Goal: Task Accomplishment & Management: Manage account settings

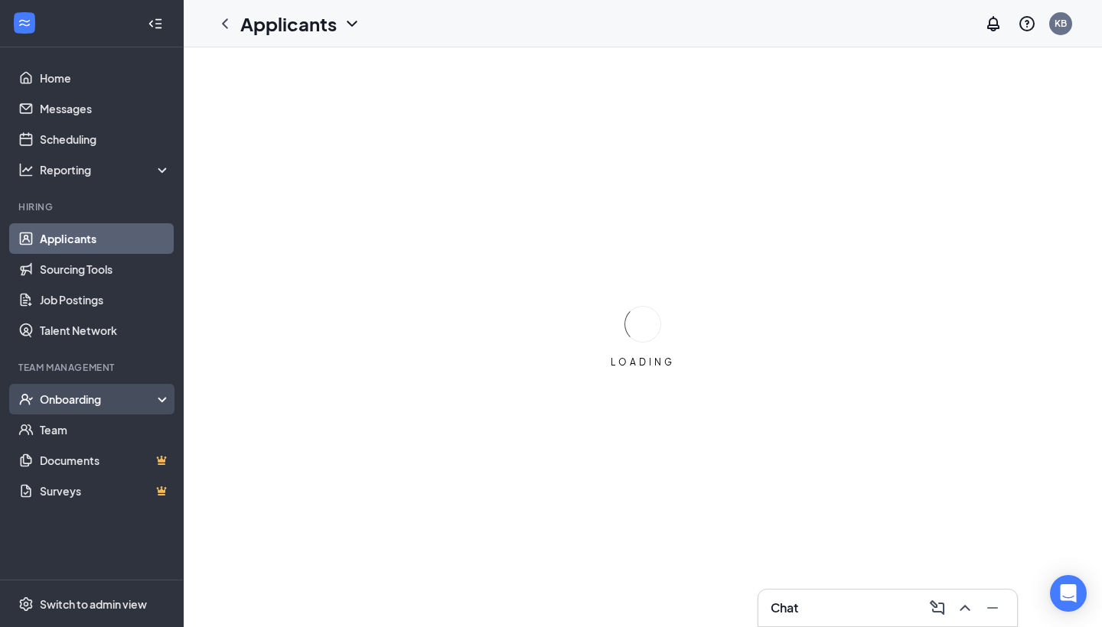
click at [147, 399] on div "Onboarding" at bounding box center [99, 399] width 118 height 15
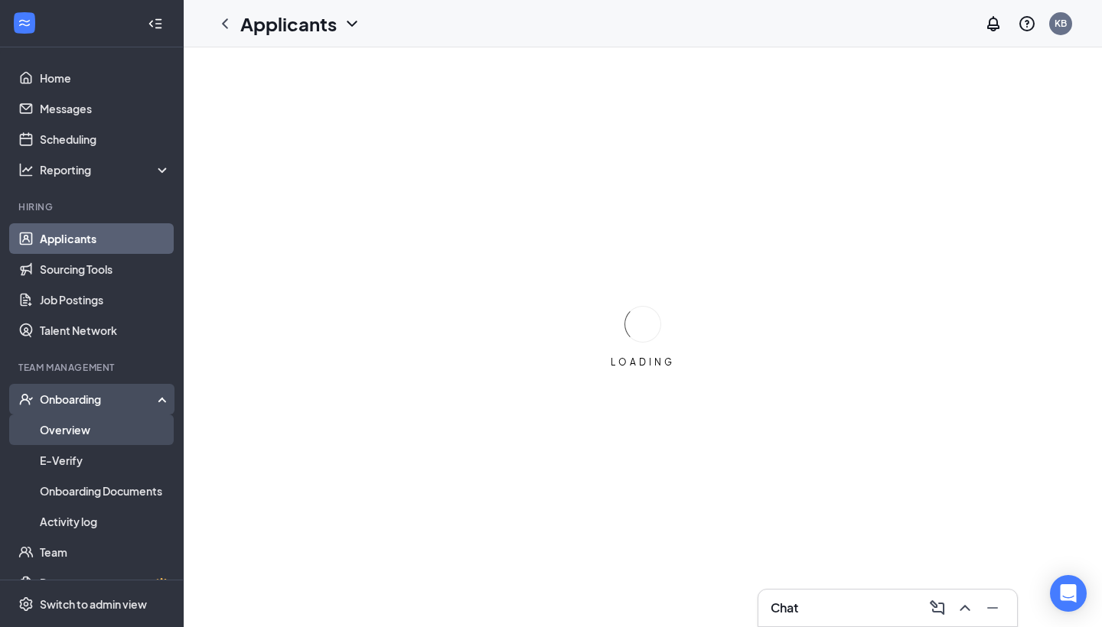
click at [142, 437] on link "Overview" at bounding box center [105, 430] width 131 height 31
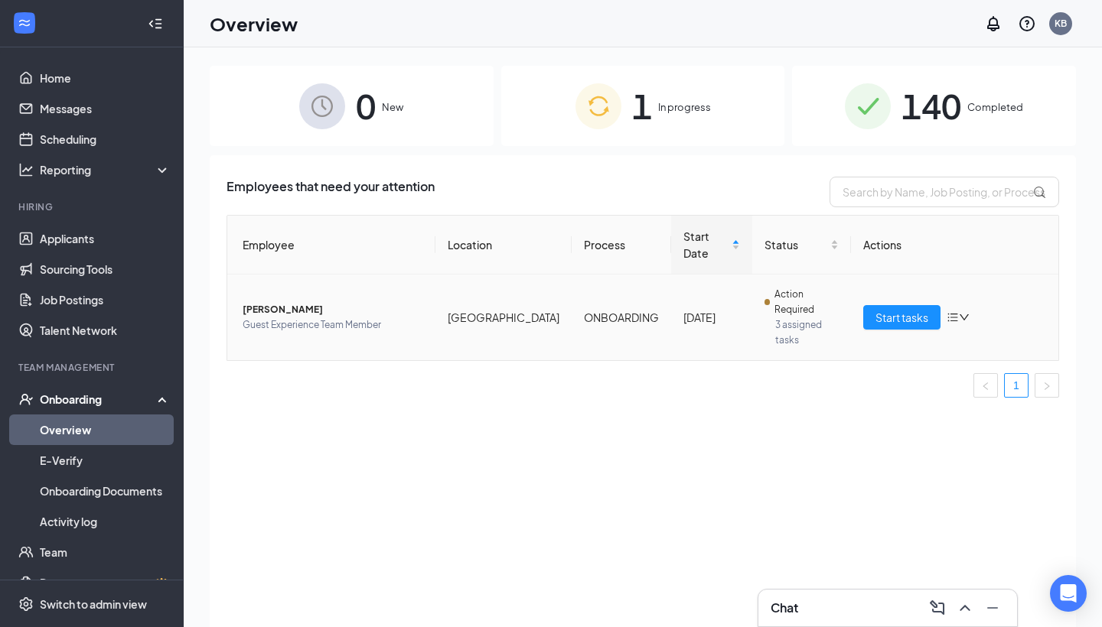
click at [585, 284] on td "ONBOARDING" at bounding box center [621, 318] width 99 height 86
click at [885, 309] on span "Start tasks" at bounding box center [901, 317] width 53 height 17
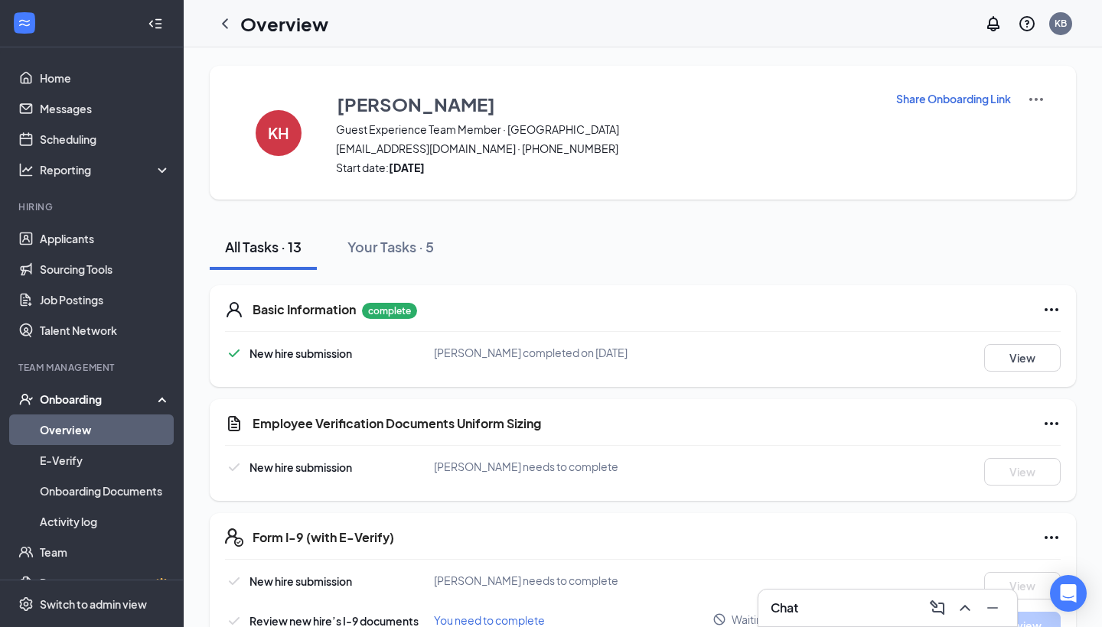
click at [937, 96] on p "Share Onboarding Link" at bounding box center [953, 98] width 115 height 15
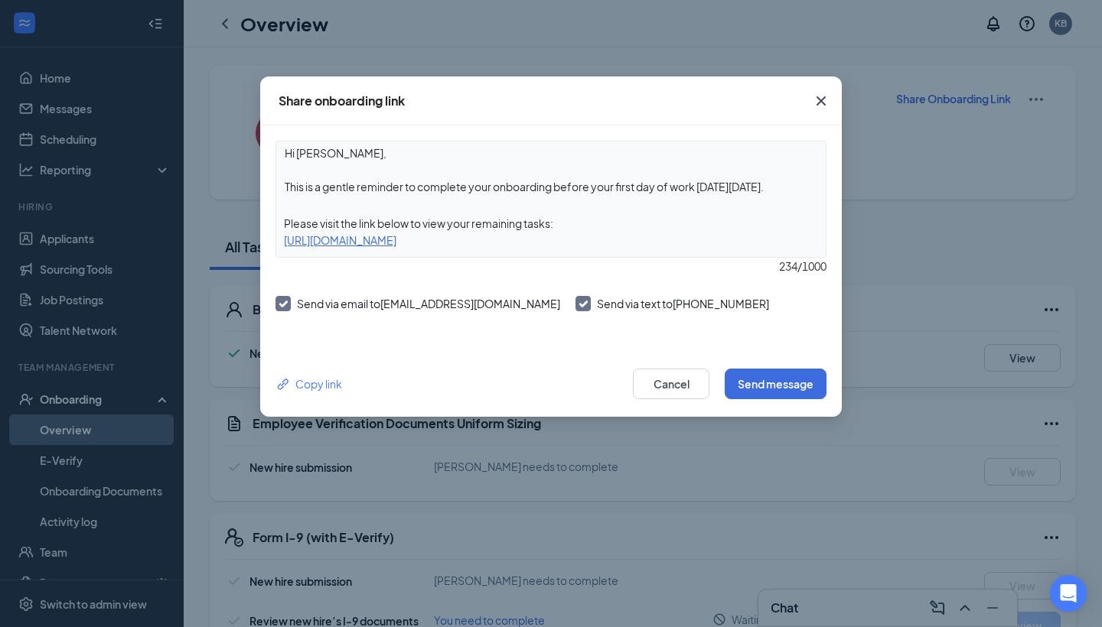
drag, startPoint x: 699, startPoint y: 240, endPoint x: 266, endPoint y: 151, distance: 441.5
click at [266, 151] on div "Hi [PERSON_NAME], This is a gentle reminder to complete your onboarding before …" at bounding box center [551, 238] width 582 height 226
copy div "Hi [PERSON_NAME], This is a gentle reminder to complete your onboarding before …"
click at [823, 99] on icon "Cross" at bounding box center [820, 100] width 9 height 9
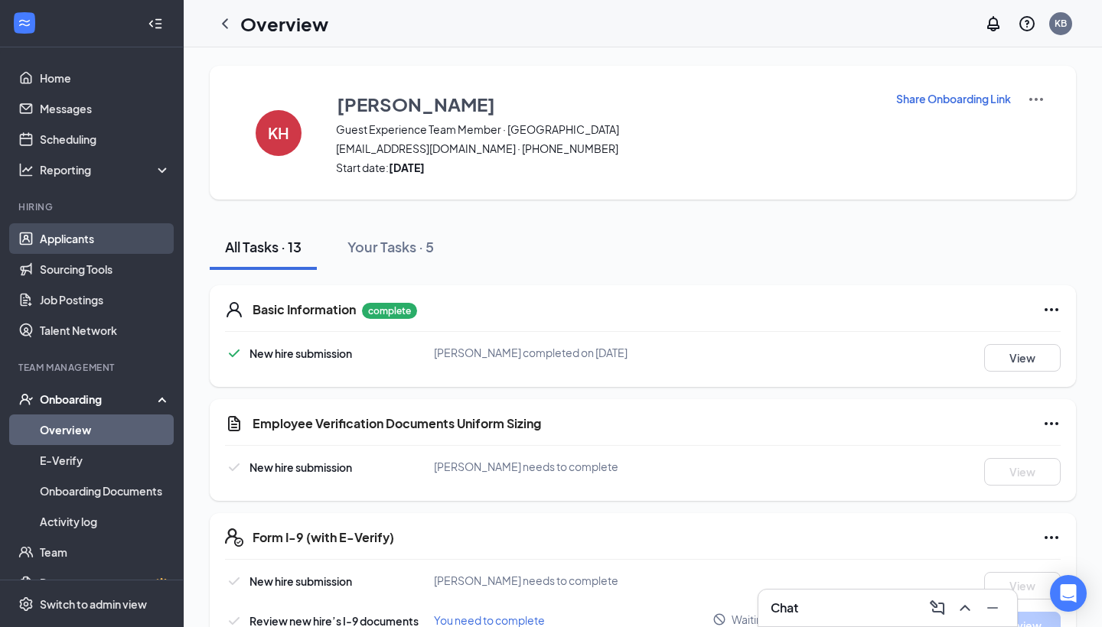
click at [77, 236] on link "Applicants" at bounding box center [105, 238] width 131 height 31
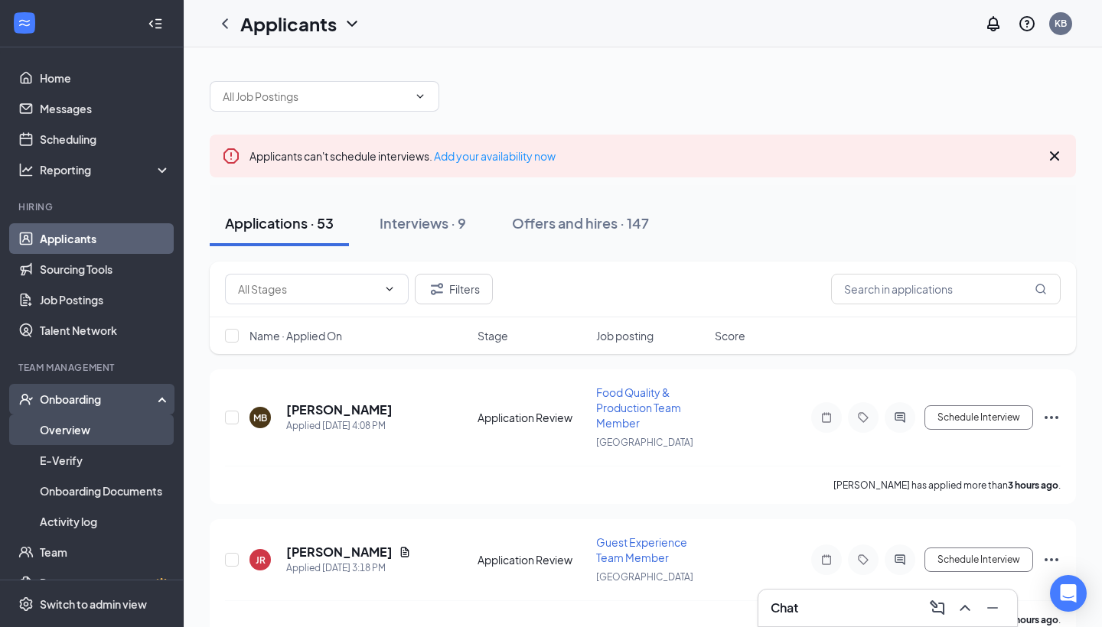
click at [78, 429] on link "Overview" at bounding box center [105, 430] width 131 height 31
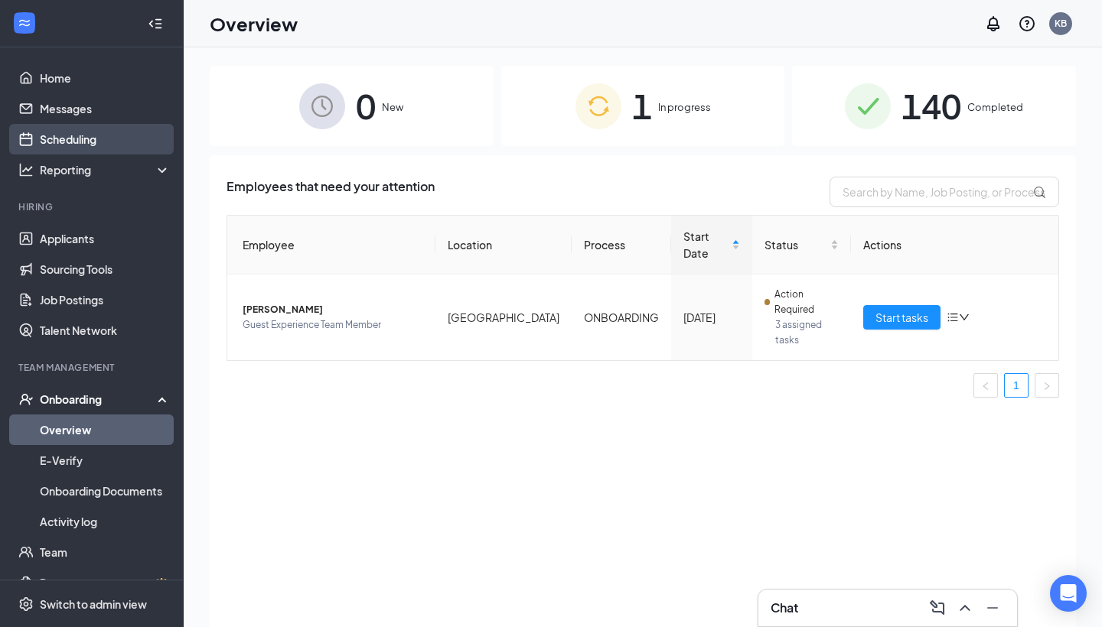
click at [93, 145] on link "Scheduling" at bounding box center [105, 139] width 131 height 31
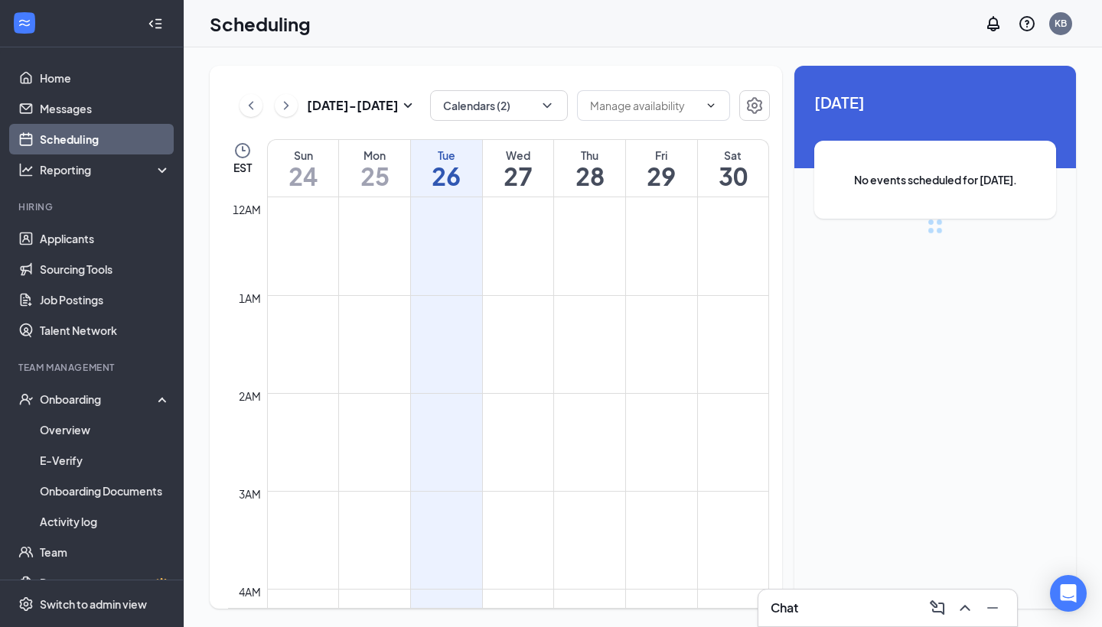
scroll to position [752, 0]
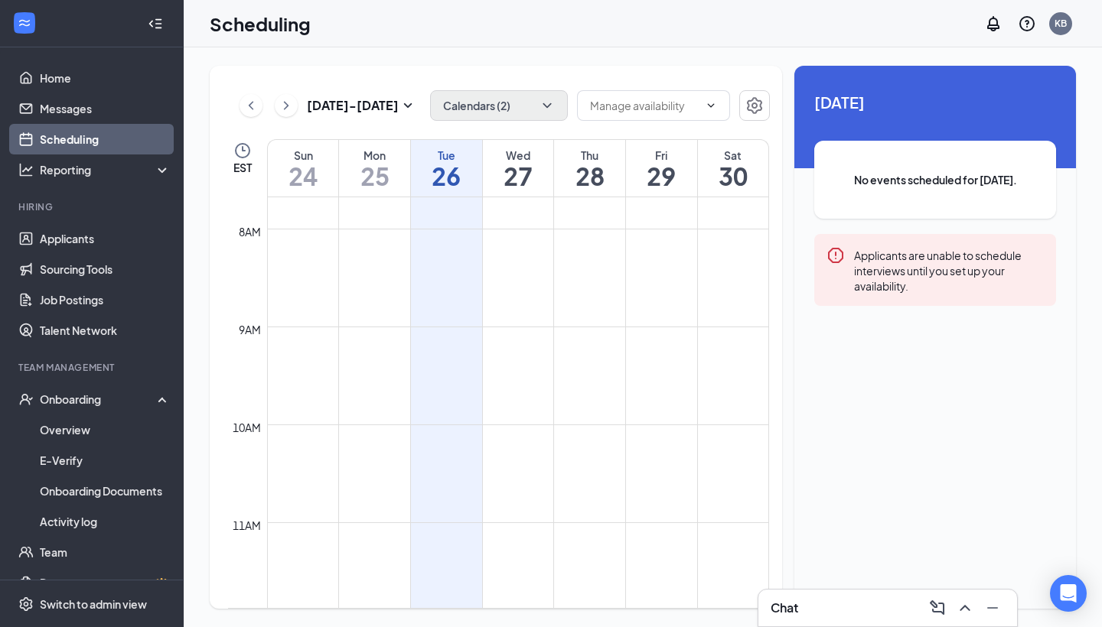
click at [451, 105] on button "Calendars (2)" at bounding box center [499, 105] width 138 height 31
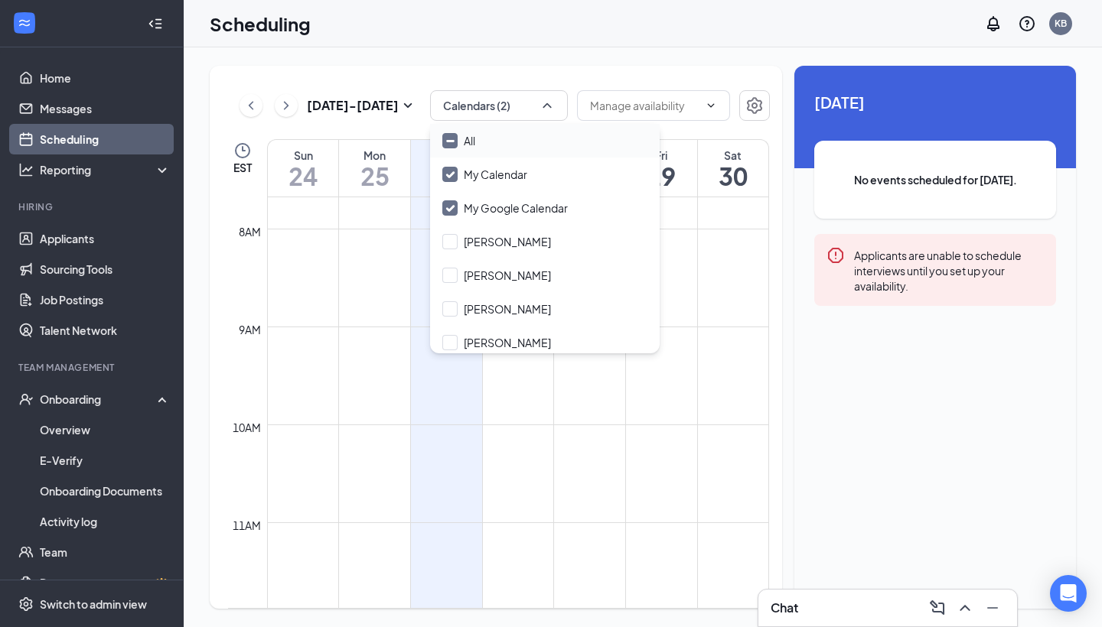
click at [451, 133] on input "All" at bounding box center [458, 140] width 33 height 15
checkbox input "true"
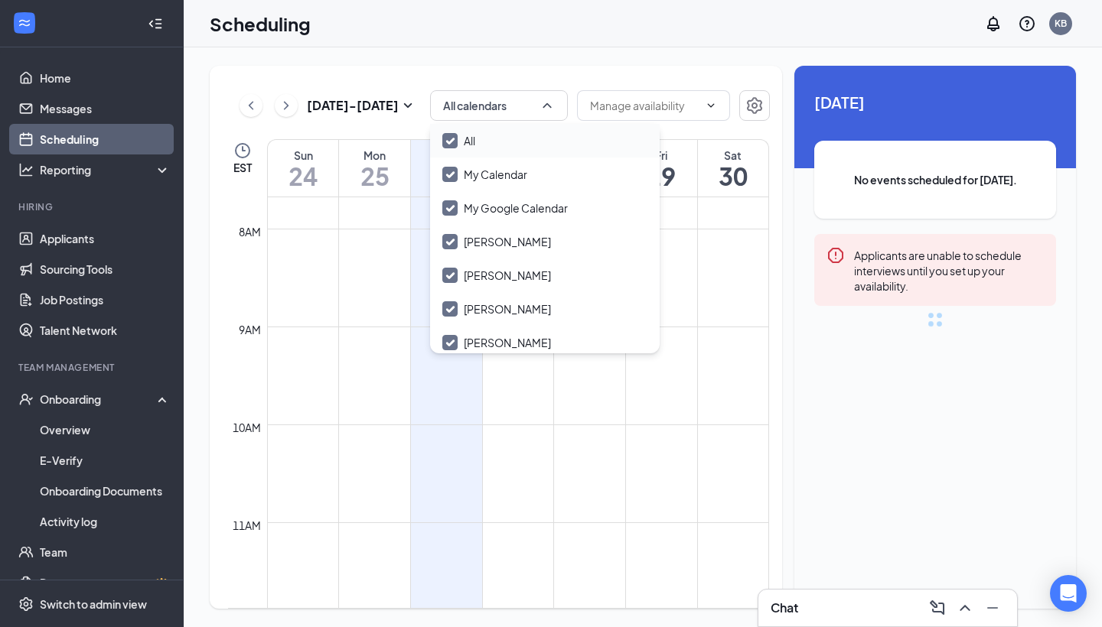
checkbox input "true"
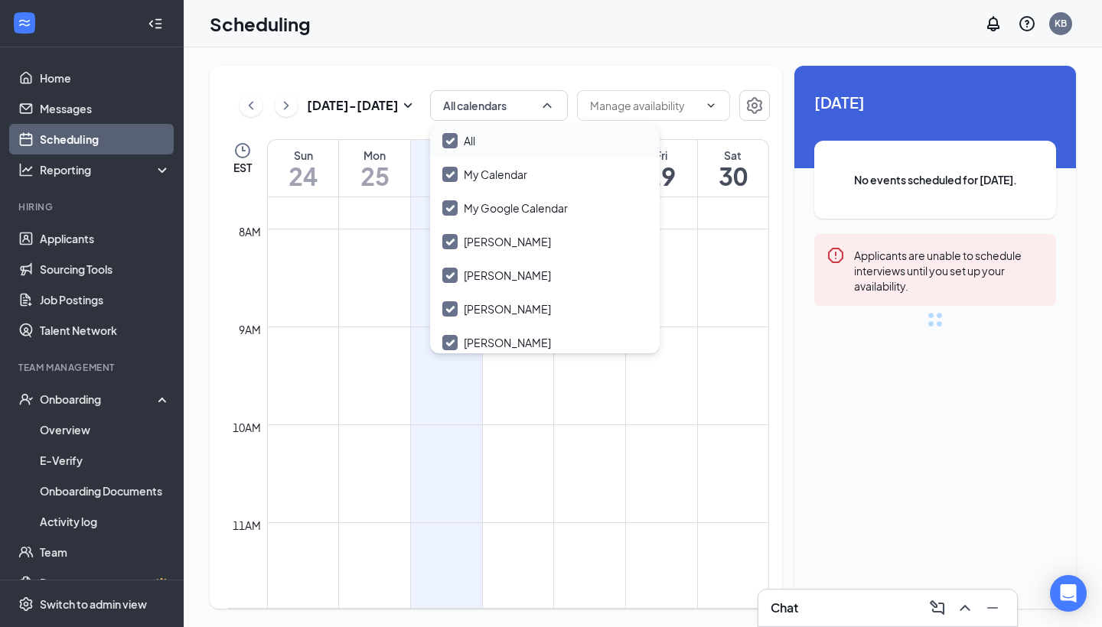
checkbox input "true"
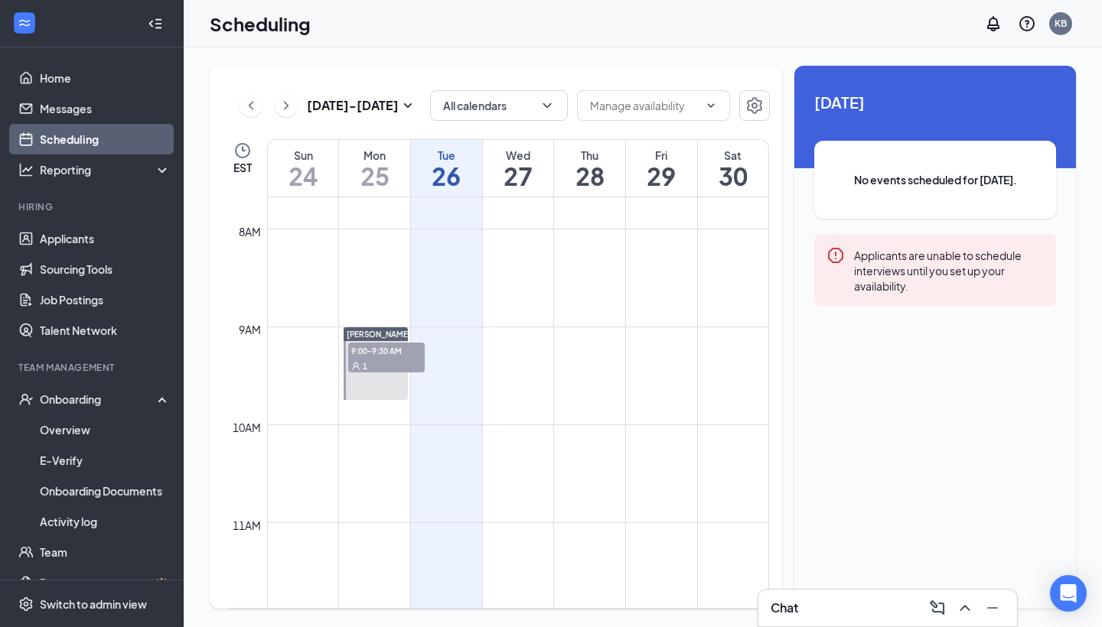
click at [422, 126] on div "[DATE] - [DATE] All calendars EST Sun 24 Mon 25 Tue 26 Wed 27 Thu 28 Fri 29 Sat…" at bounding box center [496, 337] width 572 height 543
click at [411, 363] on div "1" at bounding box center [386, 365] width 77 height 15
